Goal: Information Seeking & Learning: Learn about a topic

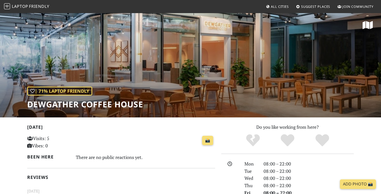
click at [27, 6] on span "Laptop" at bounding box center [20, 7] width 16 height 6
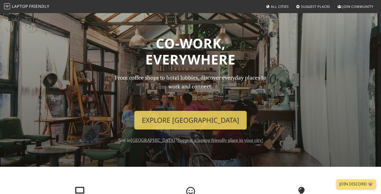
click at [276, 7] on span "All Cities" at bounding box center [280, 6] width 18 height 5
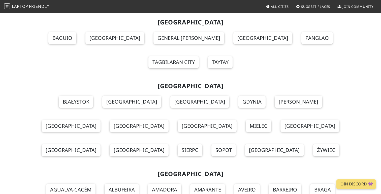
scroll to position [4303, 0]
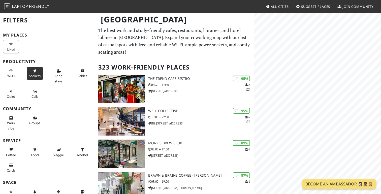
click at [36, 72] on button "Sockets" at bounding box center [35, 73] width 16 height 13
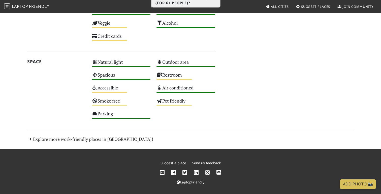
scroll to position [283, 0]
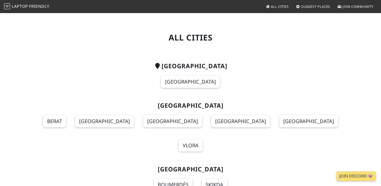
scroll to position [4304, 0]
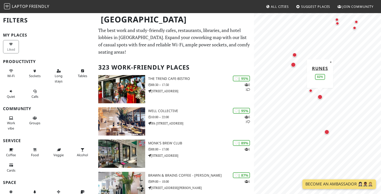
click at [322, 99] on div "Map marker" at bounding box center [320, 97] width 5 height 5
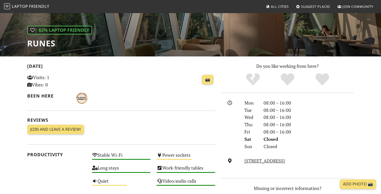
scroll to position [66, 0]
